Goal: Find contact information: Find contact information

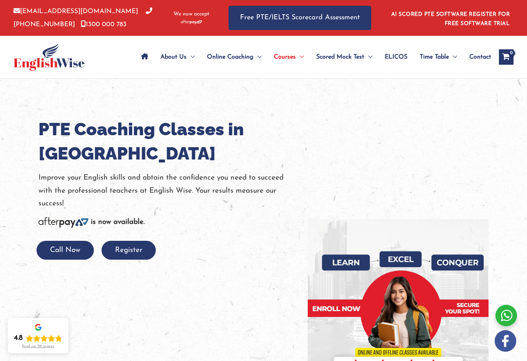
click at [484, 58] on span "Contact" at bounding box center [481, 56] width 22 height 27
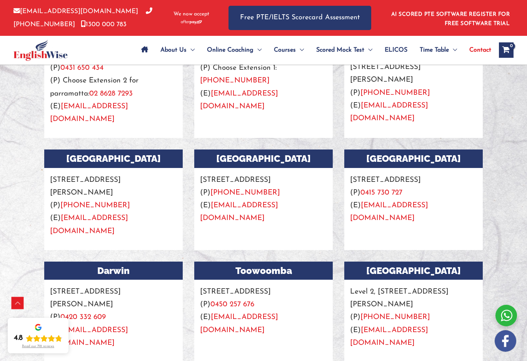
scroll to position [738, 0]
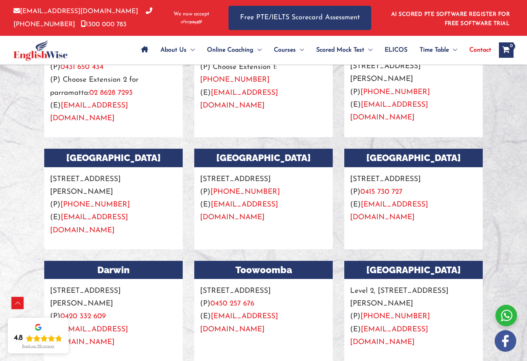
drag, startPoint x: 351, startPoint y: 178, endPoint x: 369, endPoint y: 195, distance: 24.0
click at [369, 195] on p "21 Bathurst Street, Hobart, Tasmania, 7000 (P) 0415 730 727 (E) info@englishwis…" at bounding box center [414, 195] width 139 height 57
copy p "21 Bathurst Street, Hobart, Tasmania, 7000"
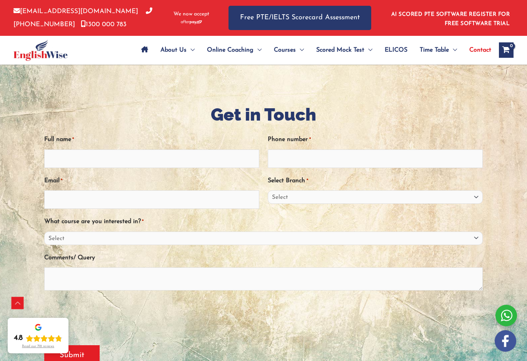
scroll to position [0, 0]
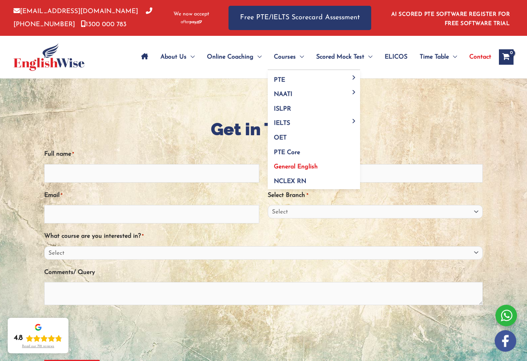
click at [296, 166] on span "General English" at bounding box center [296, 167] width 44 height 6
